Goal: Task Accomplishment & Management: Manage account settings

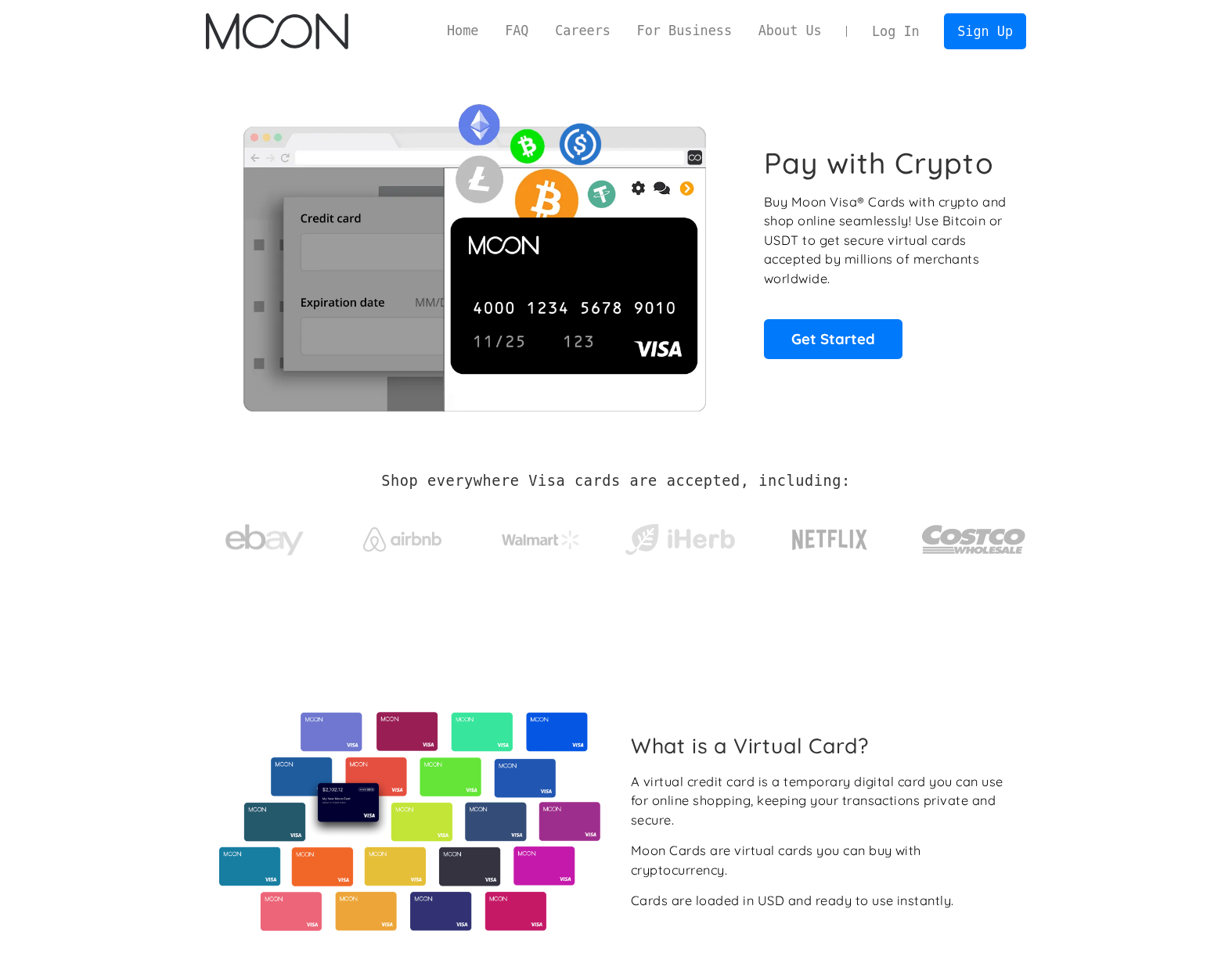
click at [909, 23] on link "Log In" at bounding box center [895, 31] width 73 height 34
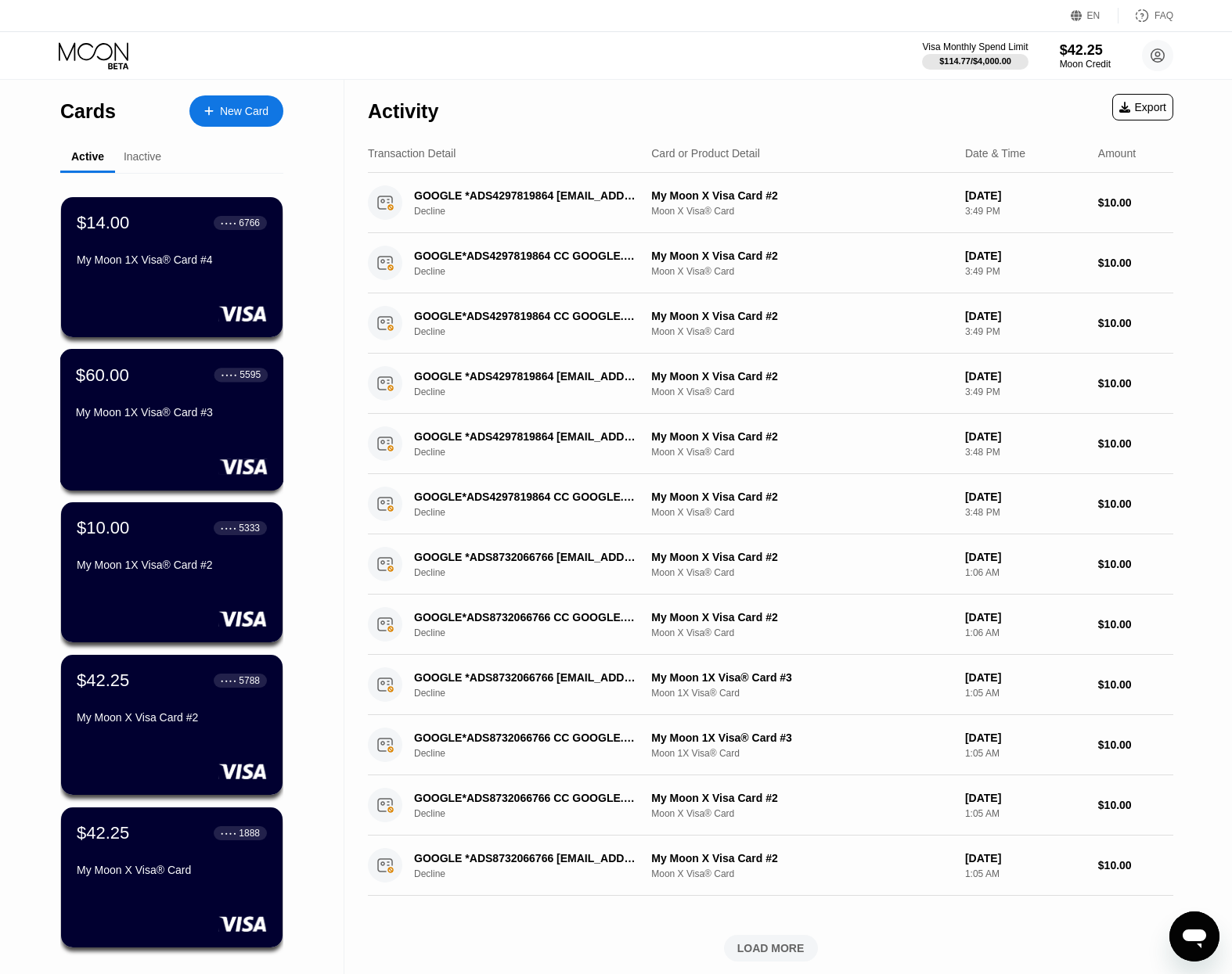
click at [210, 396] on div "$60.00 ● ● ● ● 5595 My Moon 1X Visa® Card #3" at bounding box center [172, 394] width 192 height 60
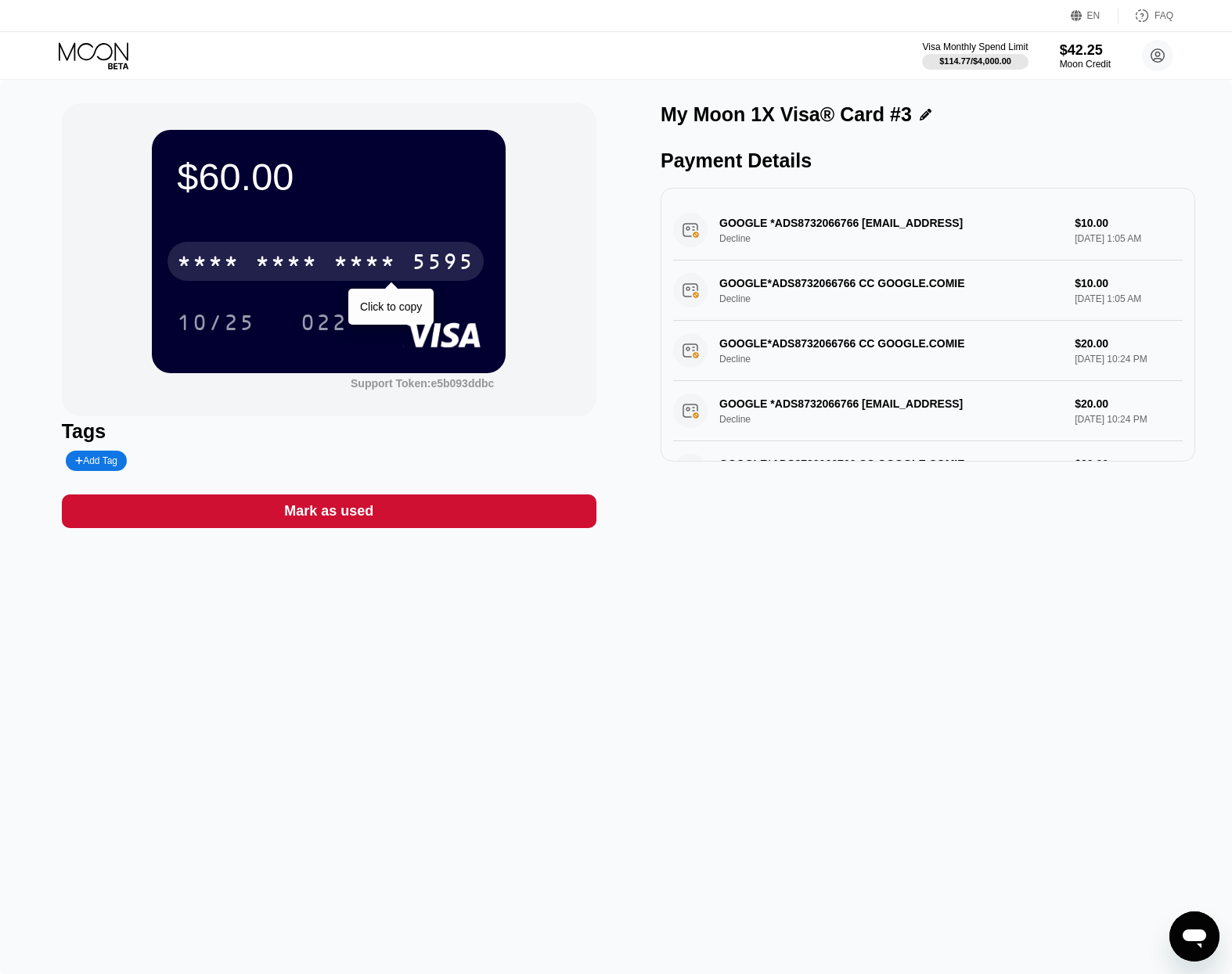
click at [336, 264] on div "* * * *" at bounding box center [365, 264] width 63 height 25
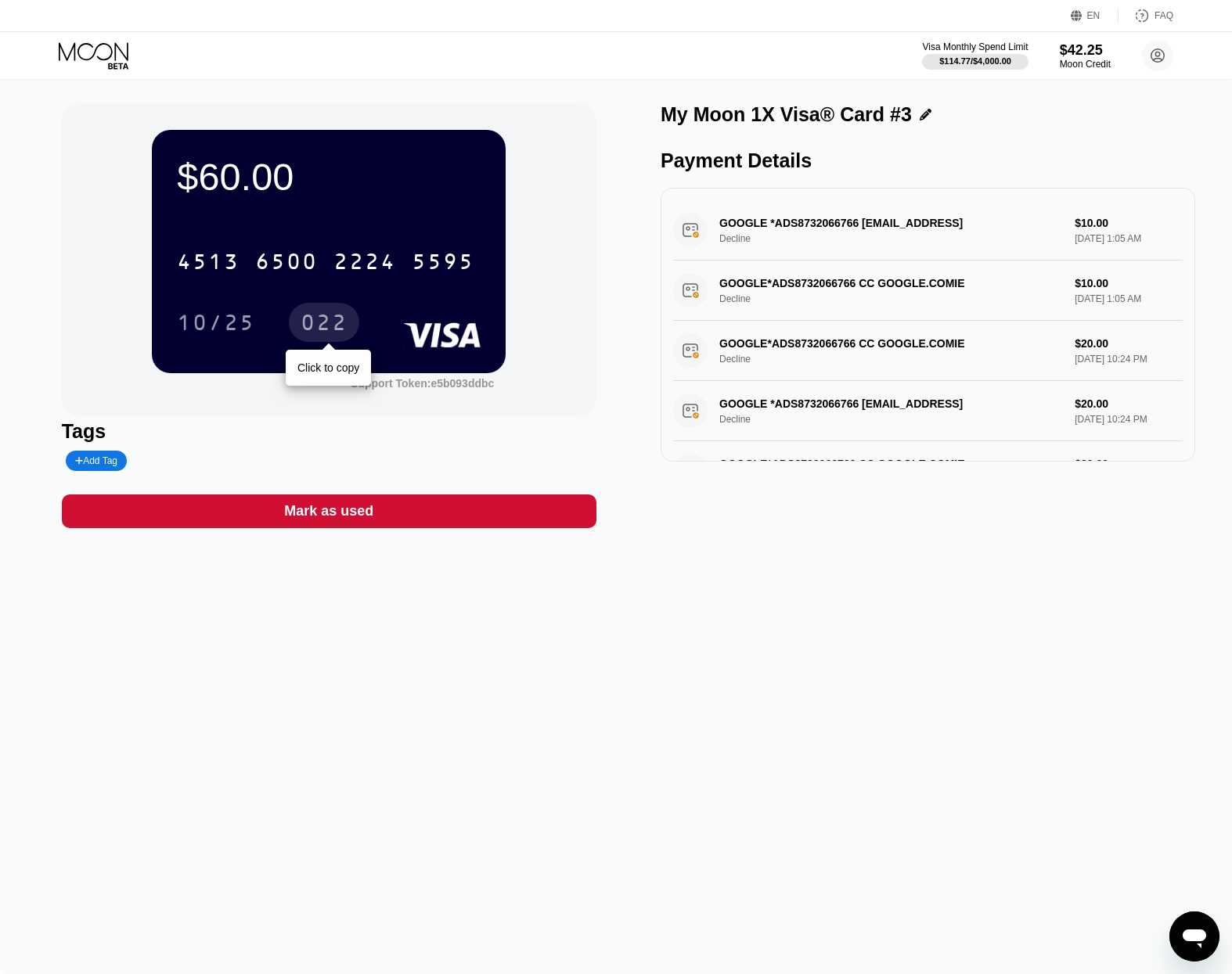
click at [324, 323] on div "022" at bounding box center [324, 324] width 47 height 25
click at [80, 57] on icon at bounding box center [93, 52] width 70 height 18
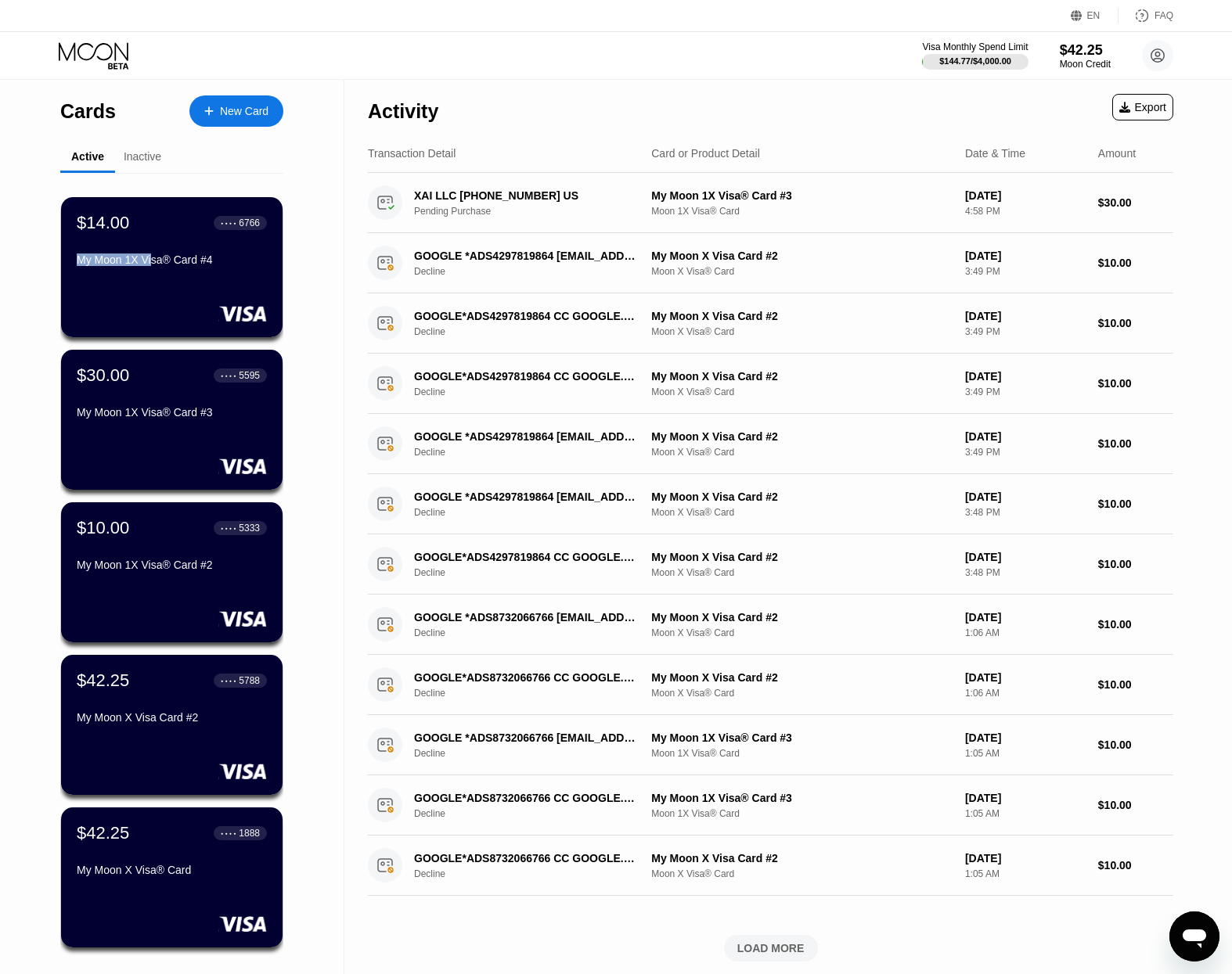
drag, startPoint x: 151, startPoint y: 259, endPoint x: 241, endPoint y: 249, distance: 90.6
click at [241, 249] on div "$14.00 ● ● ● ● 6766 My Moon 1X Visa® Card #4" at bounding box center [172, 242] width 190 height 59
click at [199, 274] on div "$14.00 ● ● ● ● 6766 My Moon 1X Visa® Card #4" at bounding box center [172, 267] width 224 height 142
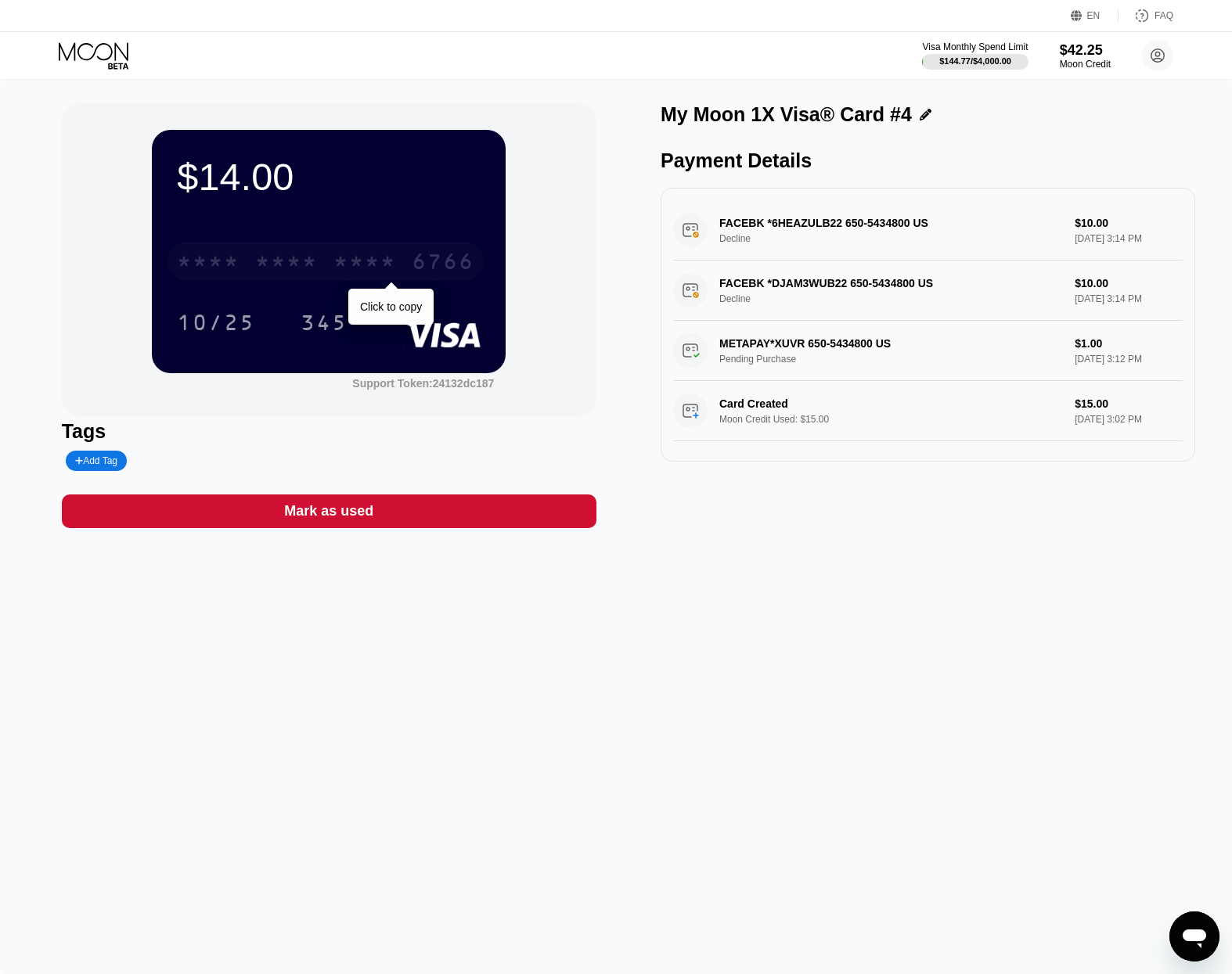
click at [335, 259] on div "* * * *" at bounding box center [365, 264] width 63 height 25
click at [255, 249] on div "* * * * * * * * * * * * 6766" at bounding box center [325, 261] width 316 height 39
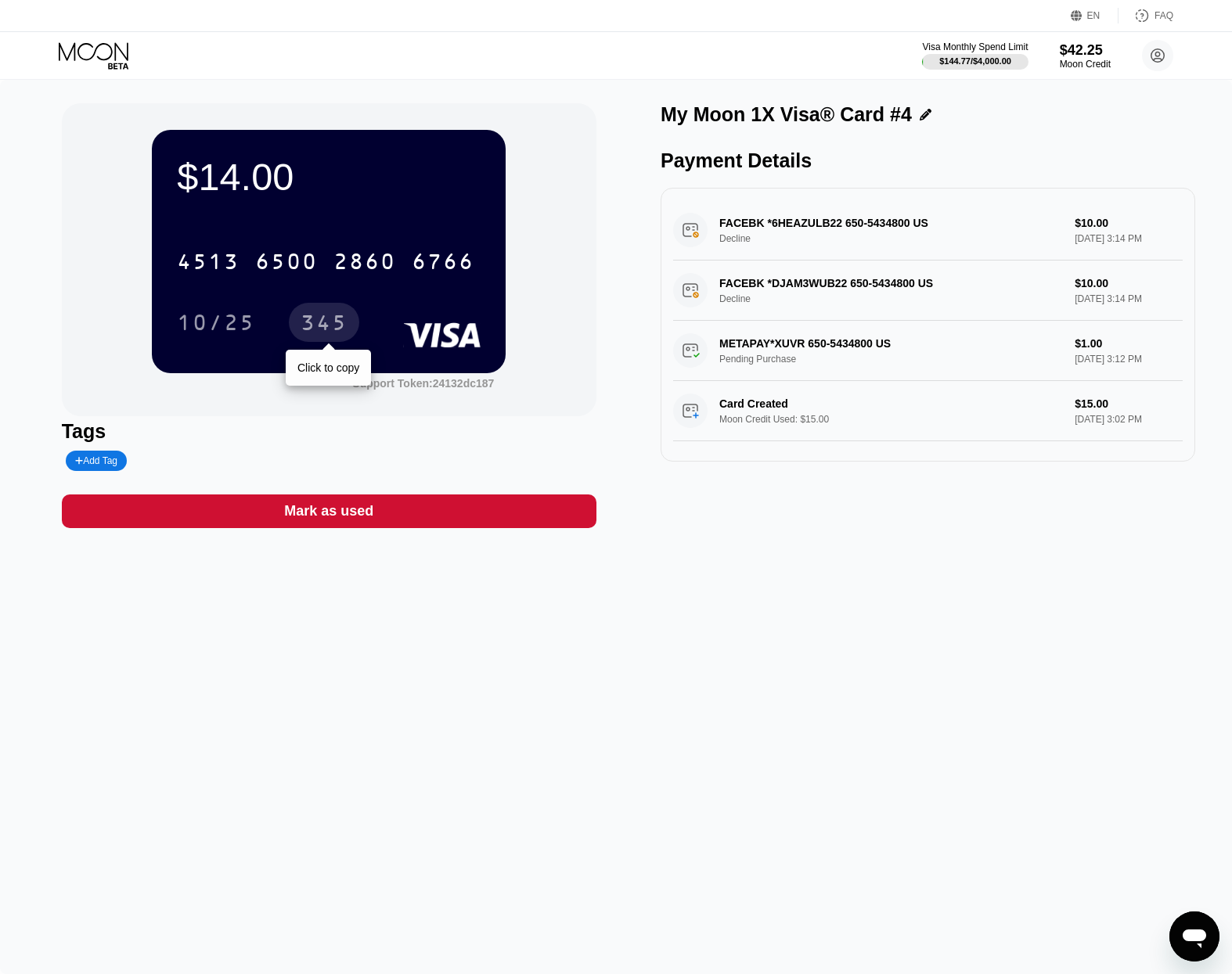
click at [341, 329] on div "345" at bounding box center [324, 324] width 47 height 25
